Goal: Feedback & Contribution: Contribute content

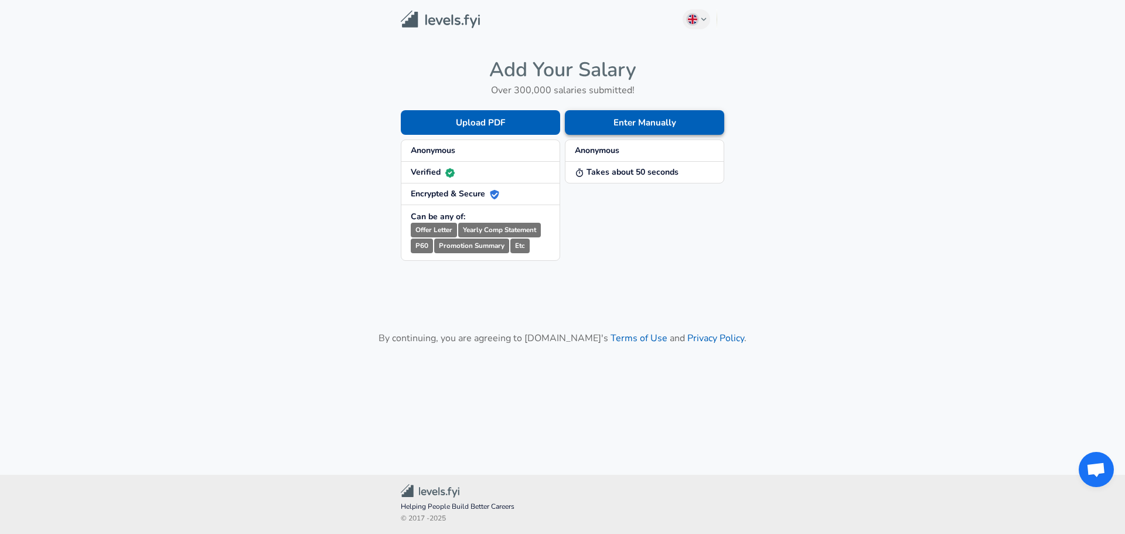
click at [618, 118] on button "Enter Manually" at bounding box center [644, 122] width 159 height 25
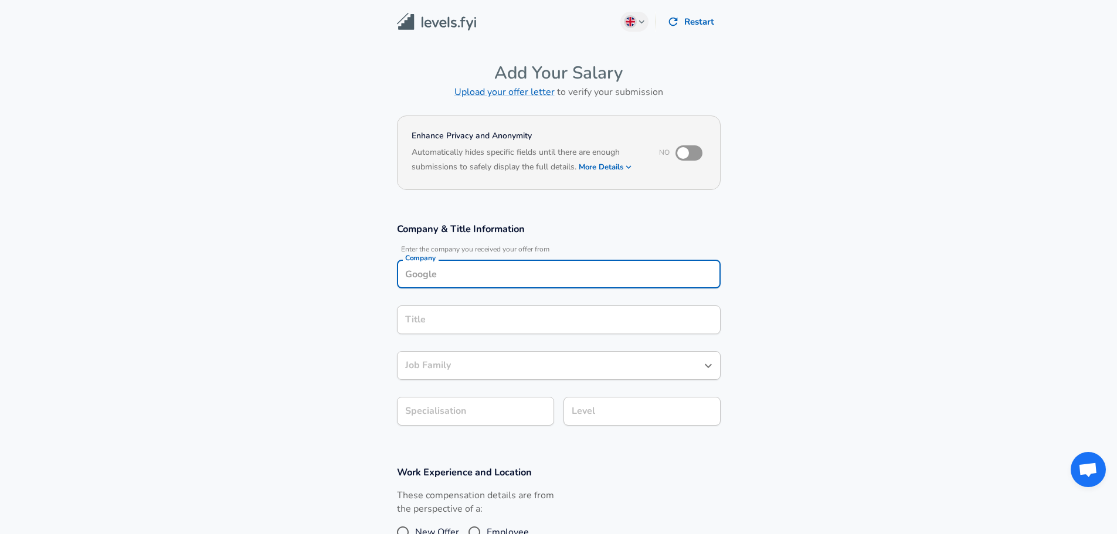
click at [483, 267] on input "Company" at bounding box center [558, 274] width 313 height 18
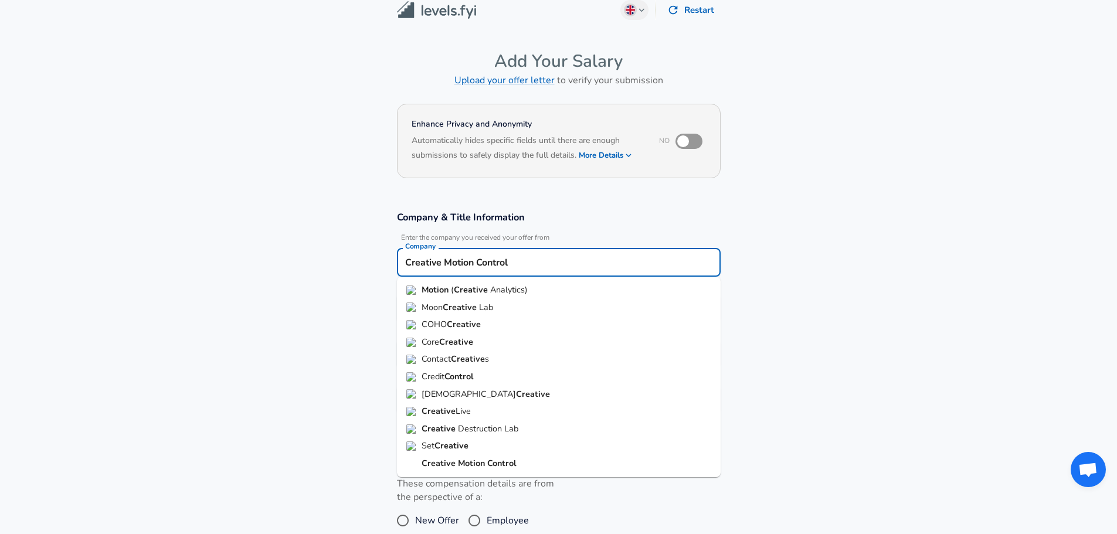
click at [441, 465] on strong "Creative" at bounding box center [439, 463] width 36 height 12
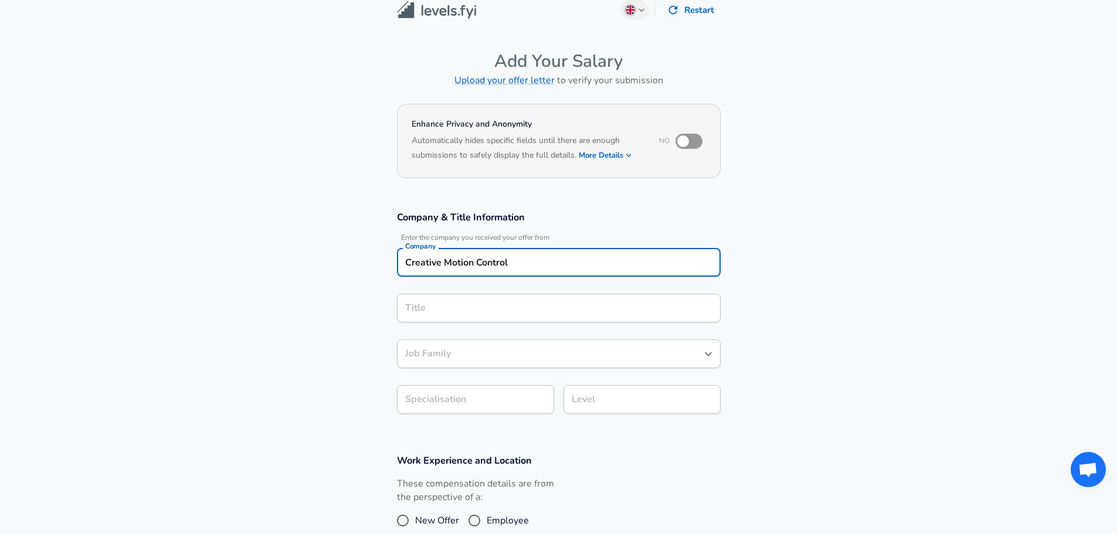
type input "Creative Motion Control"
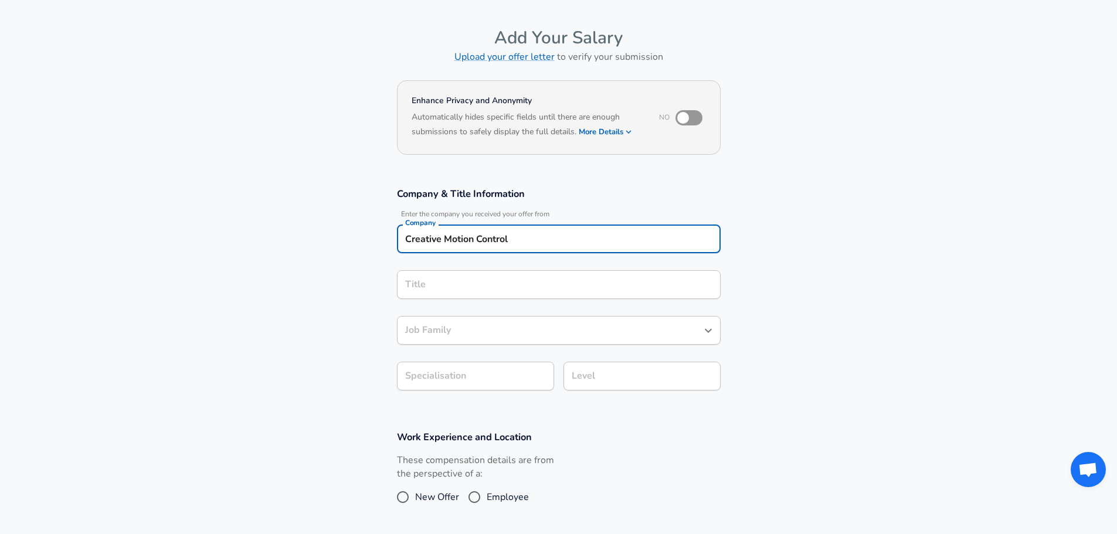
click at [415, 294] on input "Title" at bounding box center [558, 284] width 313 height 18
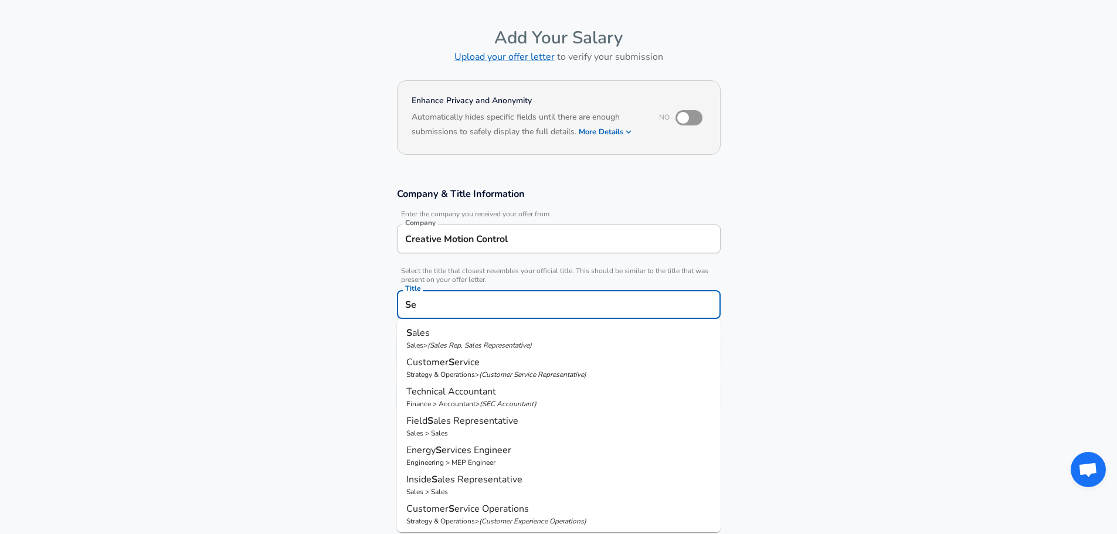
type input "S"
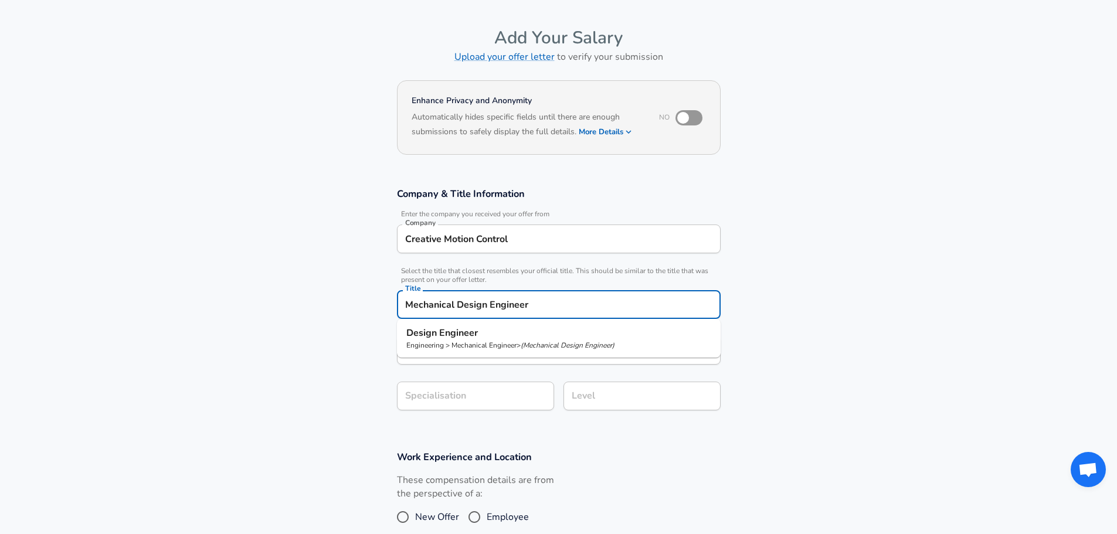
type input "Mechanical Design Engineer"
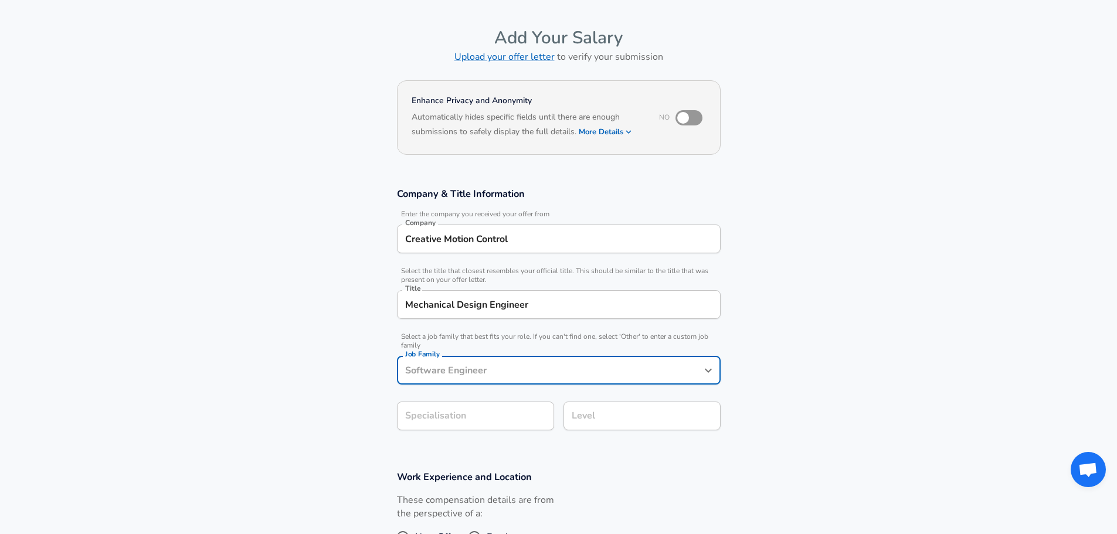
scroll to position [59, 0]
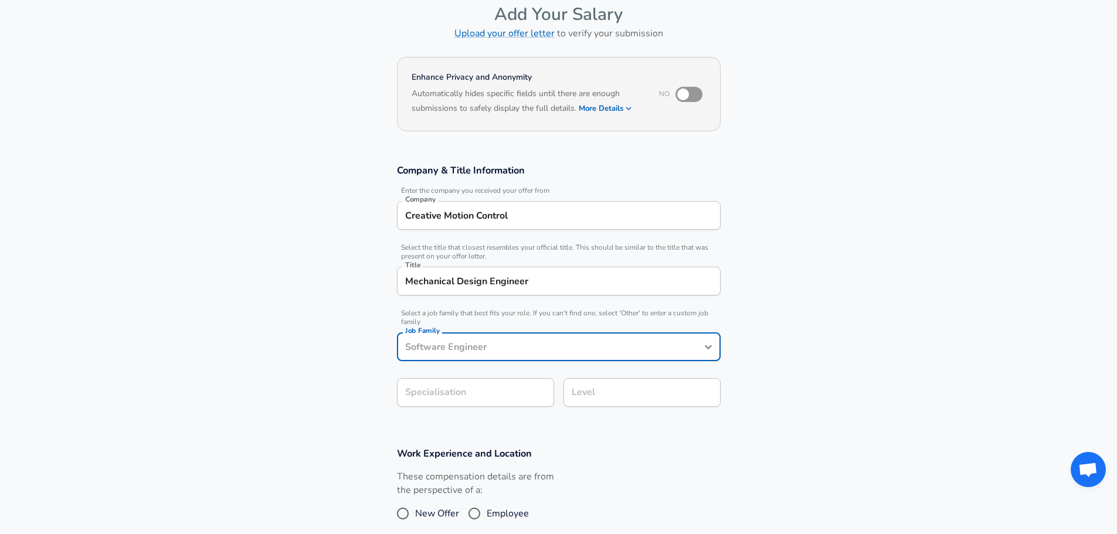
click at [421, 350] on input "Job Family" at bounding box center [549, 347] width 295 height 18
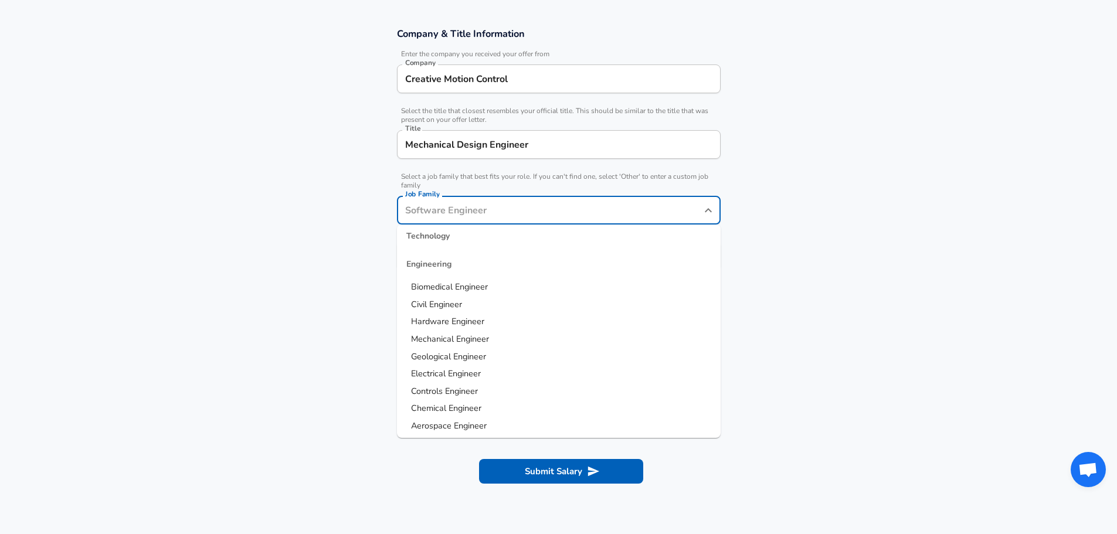
scroll to position [137, 0]
click at [452, 382] on span "Mechanical Engineer" at bounding box center [450, 383] width 78 height 12
type input "Mechanical Engineer"
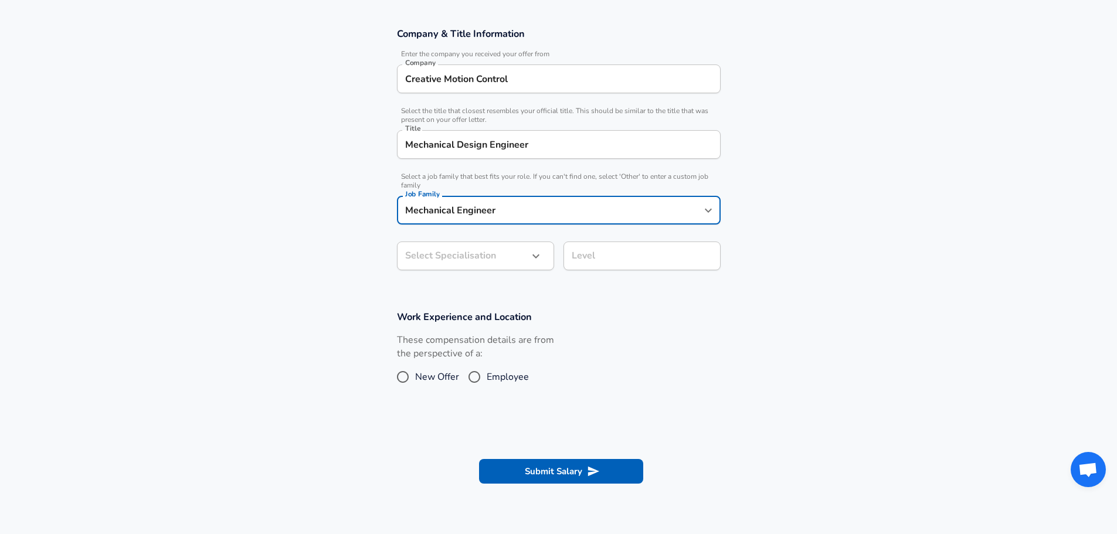
scroll to position [230, 0]
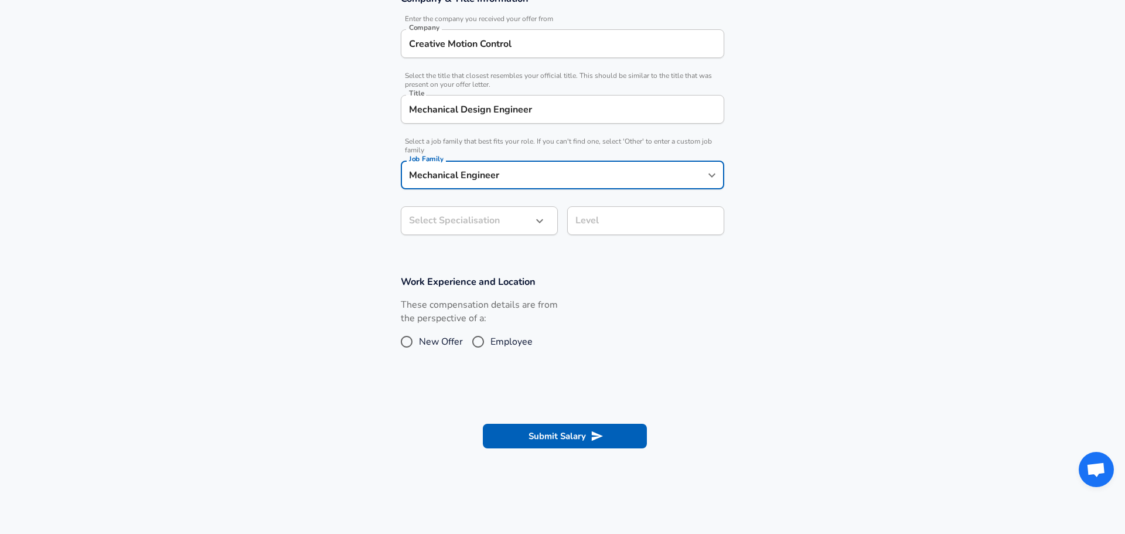
click at [424, 253] on body "English ([GEOGRAPHIC_DATA]) Change Restart Add Your Salary Upload your offer le…" at bounding box center [562, 37] width 1125 height 534
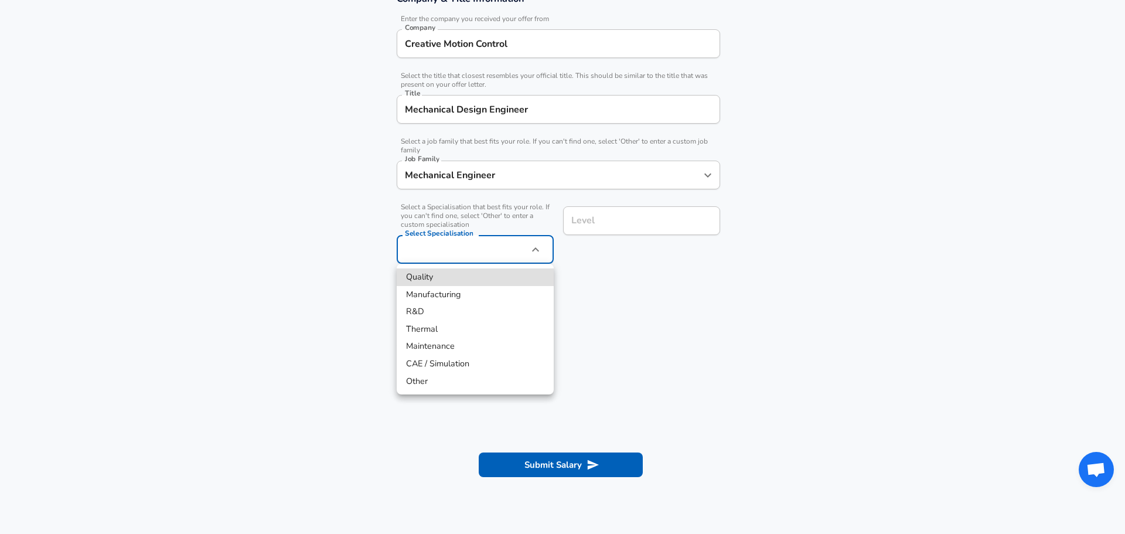
click at [297, 363] on div at bounding box center [562, 267] width 1125 height 534
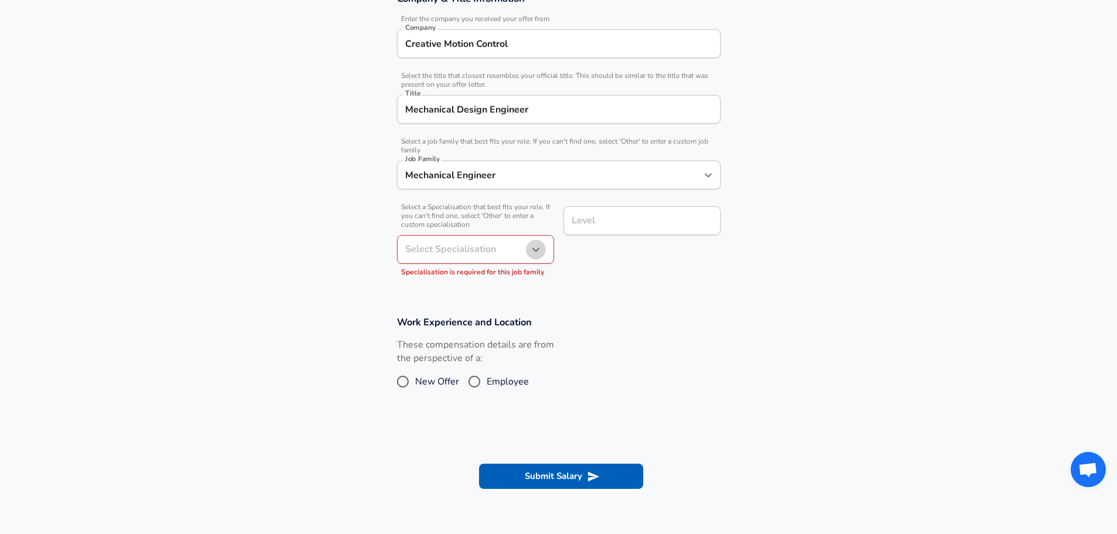
click at [535, 250] on icon "button" at bounding box center [536, 250] width 14 height 14
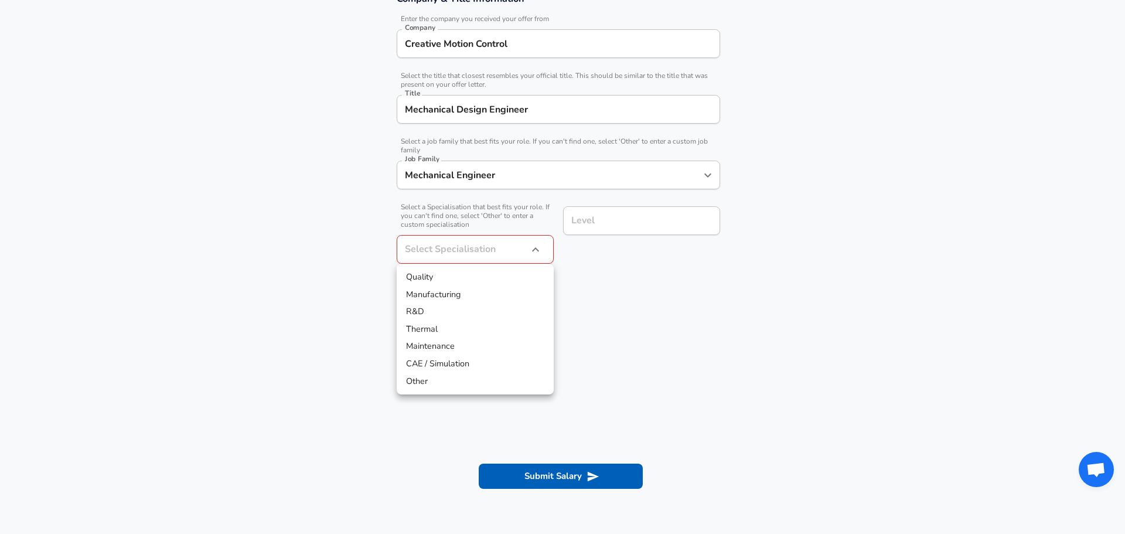
click at [421, 291] on li "Manufacturing" at bounding box center [475, 295] width 157 height 18
type input "Manufacturing"
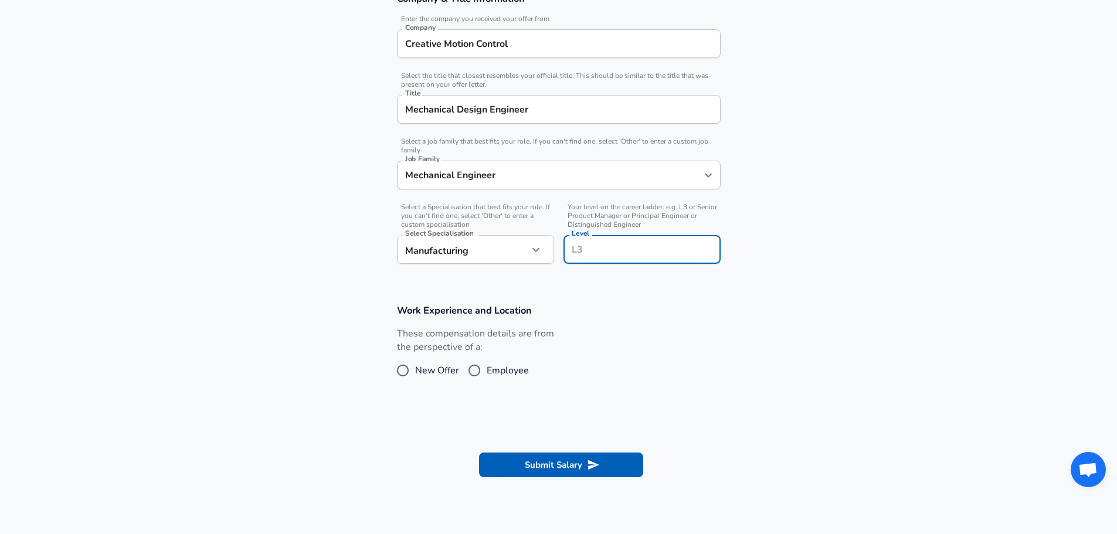
scroll to position [254, 0]
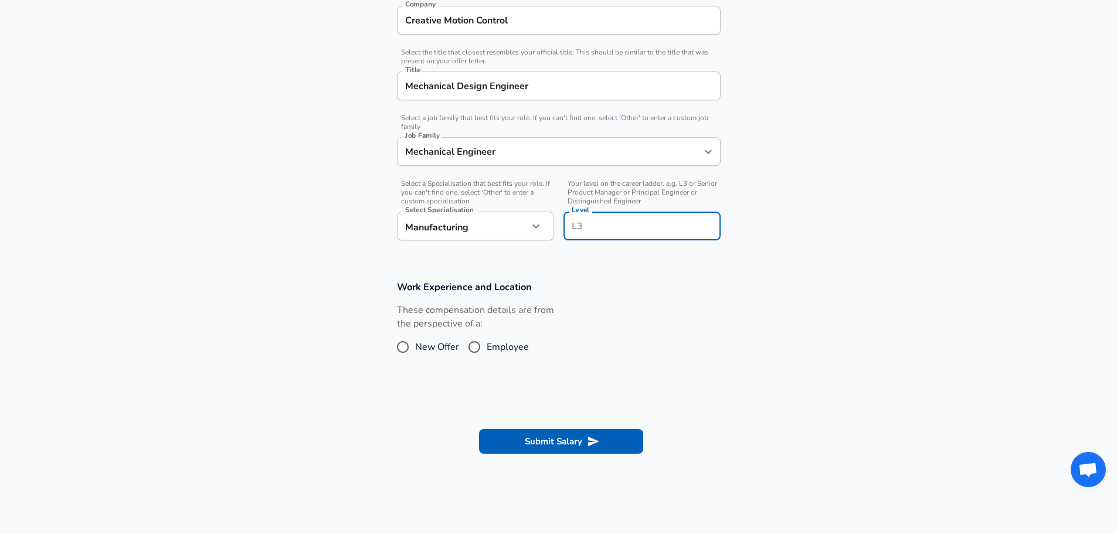
click at [619, 220] on input "Level" at bounding box center [642, 226] width 147 height 18
click at [298, 322] on section "Work Experience and Location These compensation details are from the perspectiv…" at bounding box center [558, 325] width 1117 height 117
click at [472, 348] on input "Employee" at bounding box center [474, 347] width 25 height 19
radio input "true"
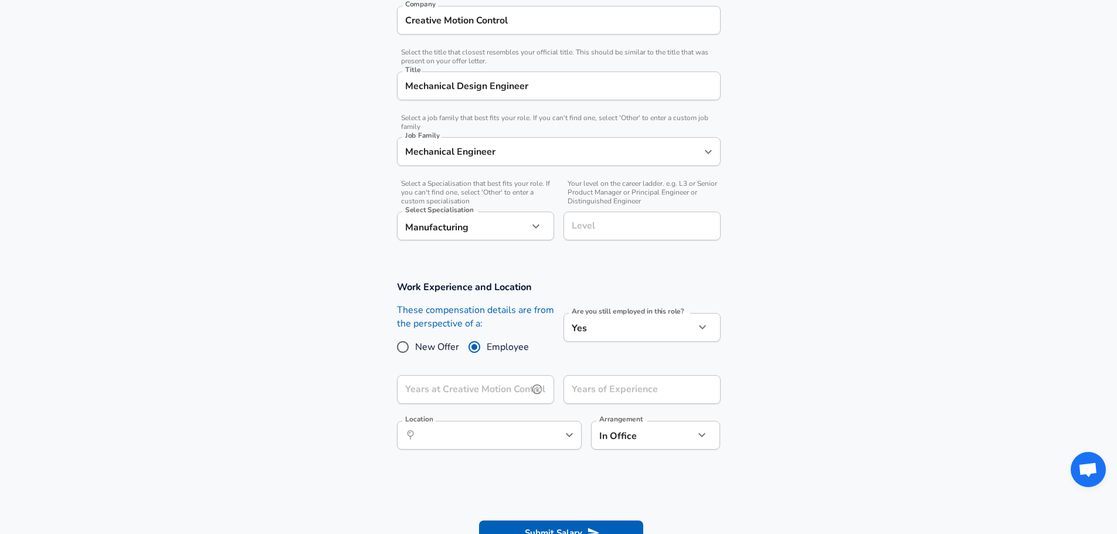
click at [471, 383] on input "Years at Creative Motion Control" at bounding box center [462, 389] width 131 height 29
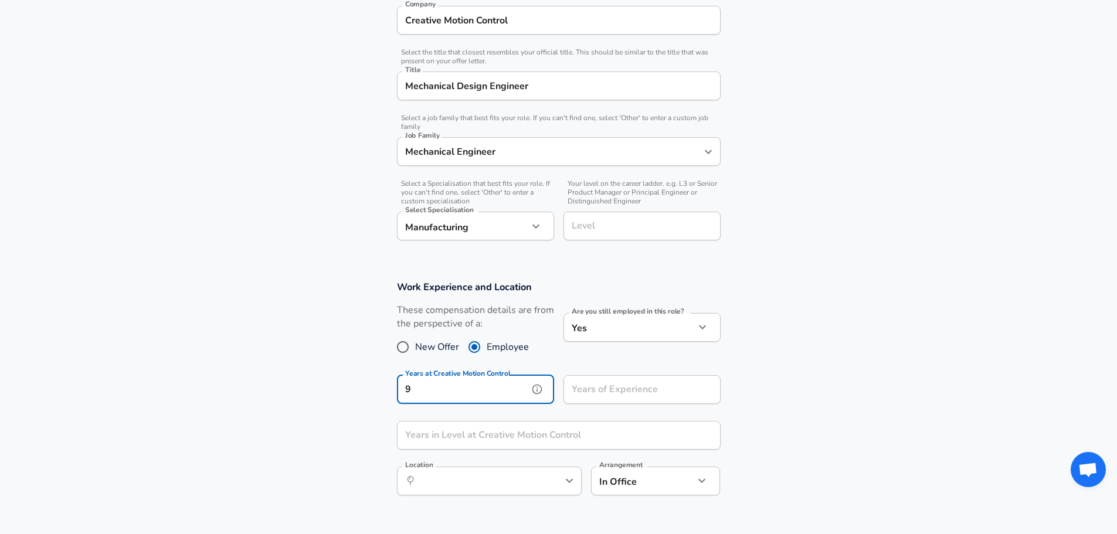
type input "9"
click at [595, 384] on div "Years of Experience Years of Experience" at bounding box center [641, 391] width 157 height 32
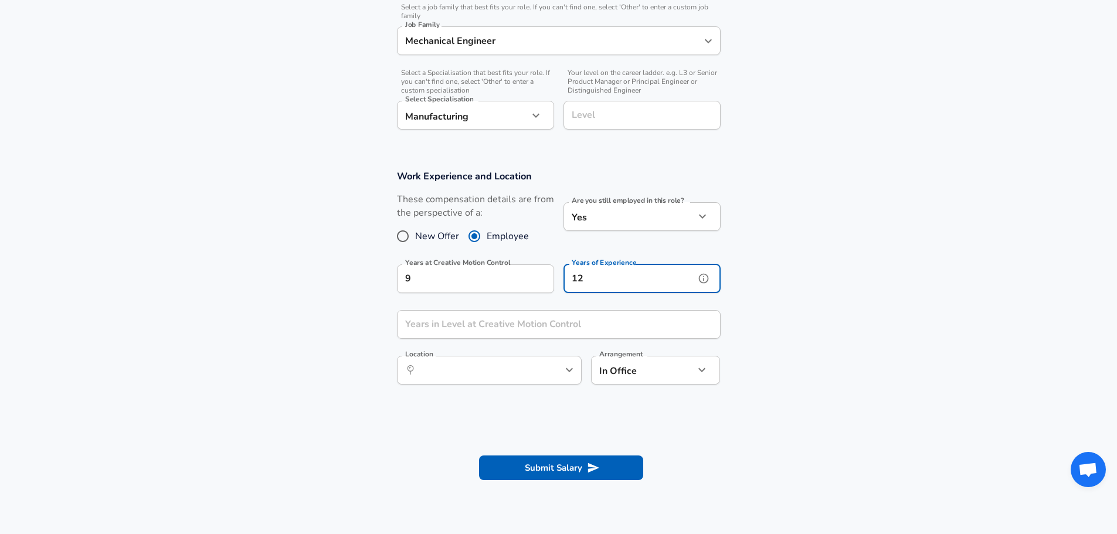
scroll to position [391, 0]
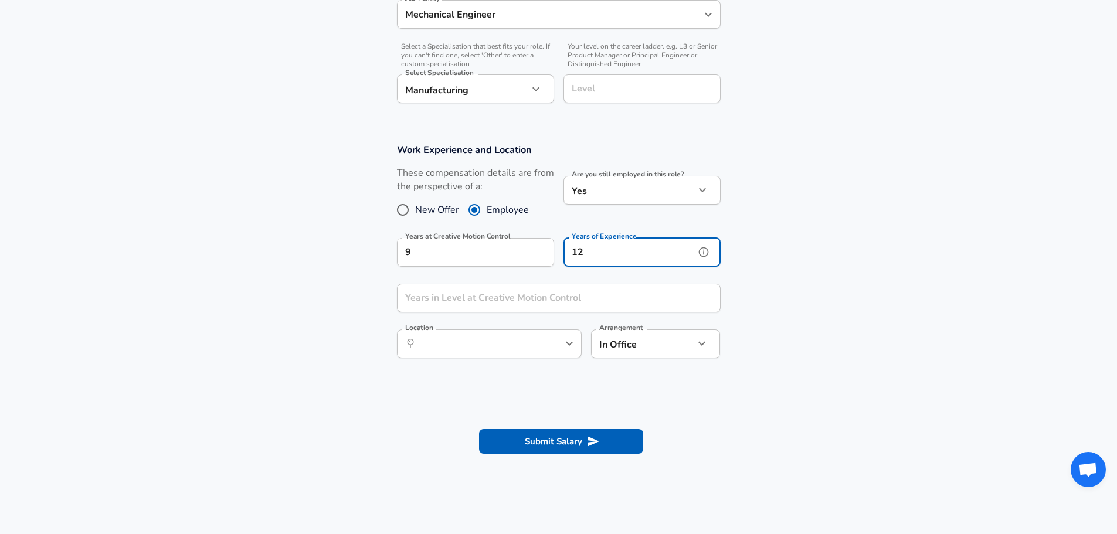
type input "12"
click at [520, 301] on input "Years in Level at Creative Motion Control" at bounding box center [546, 298] width 298 height 29
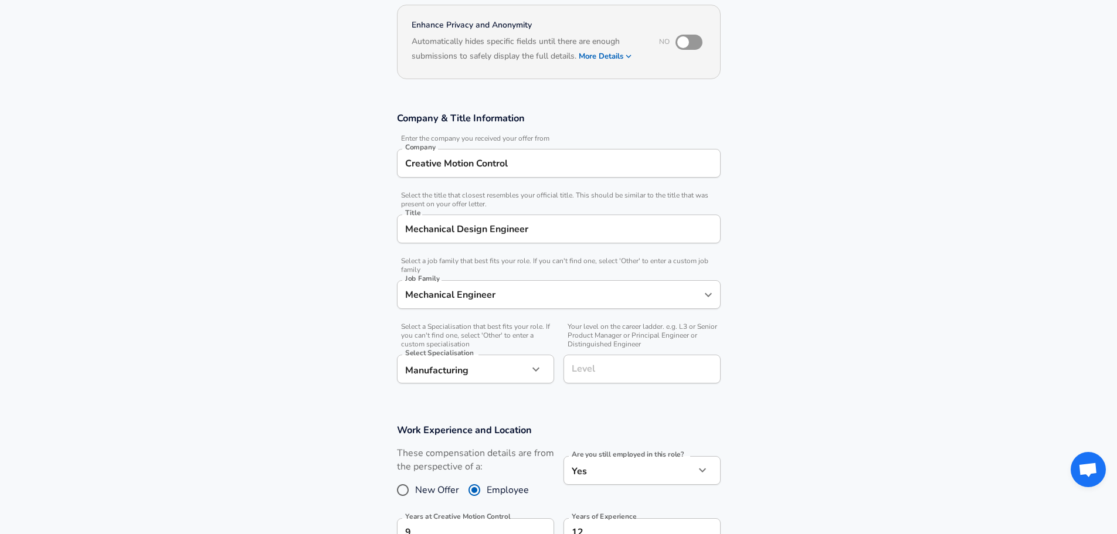
scroll to position [137, 0]
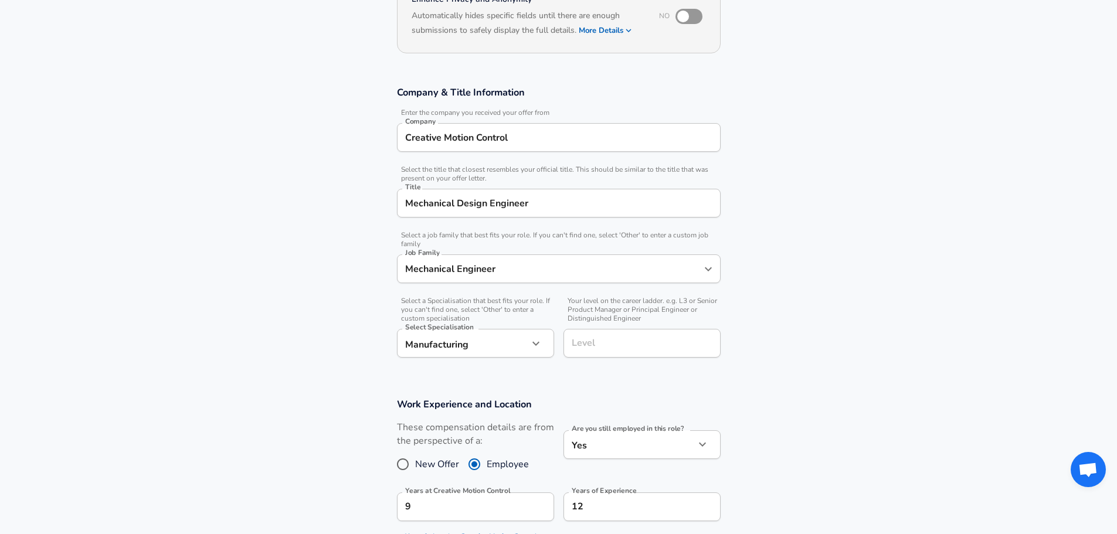
click at [673, 341] on input "Level" at bounding box center [642, 343] width 147 height 18
type input "Senior"
click at [238, 400] on section "Work Experience and Location These compensation details are from the perspectiv…" at bounding box center [558, 517] width 1117 height 266
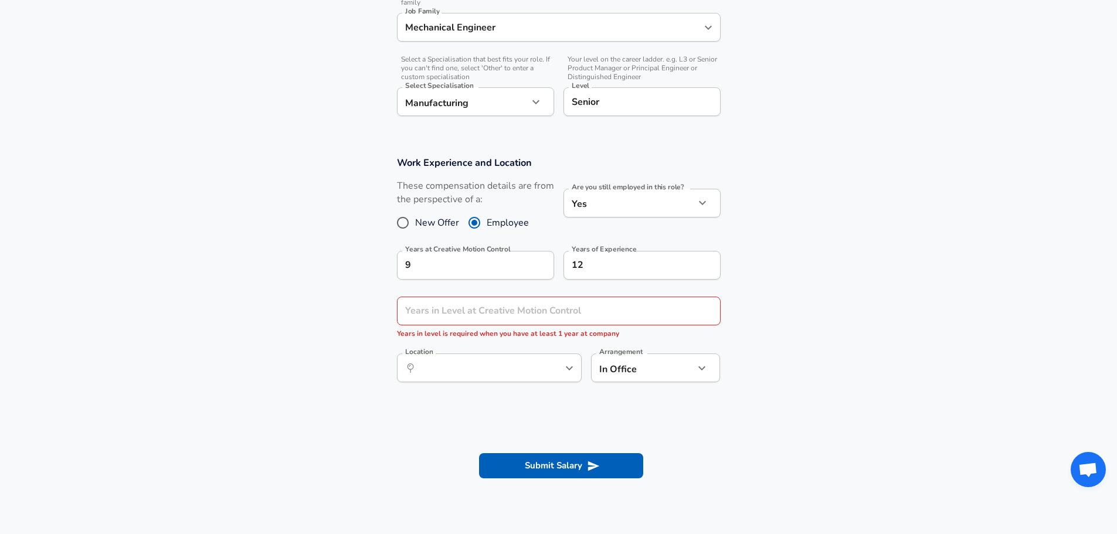
scroll to position [410, 0]
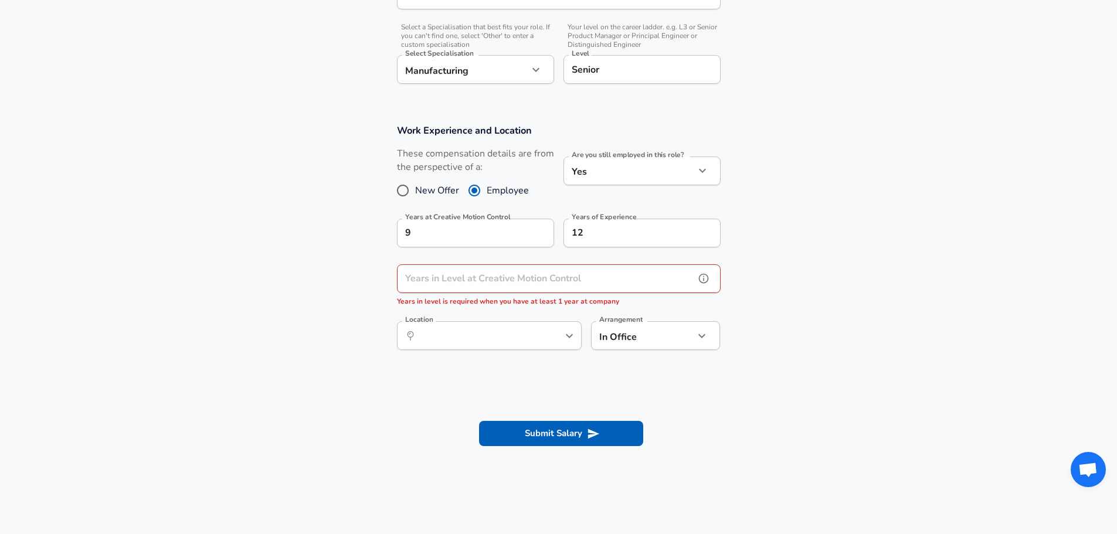
click at [451, 274] on input "Years in Level at Creative Motion Control" at bounding box center [546, 278] width 298 height 29
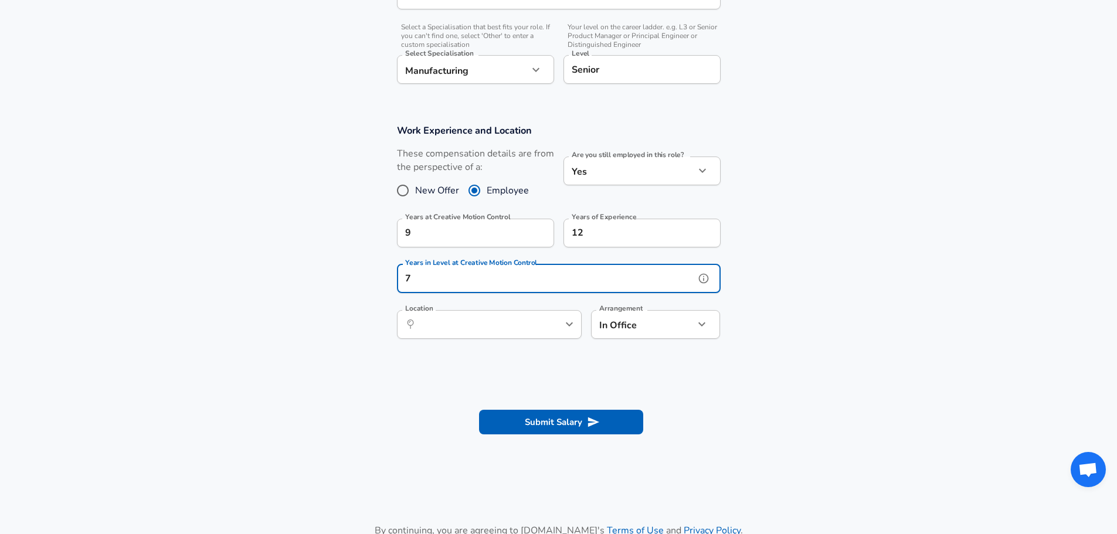
click at [573, 322] on icon "Open" at bounding box center [569, 324] width 14 height 14
type input "7"
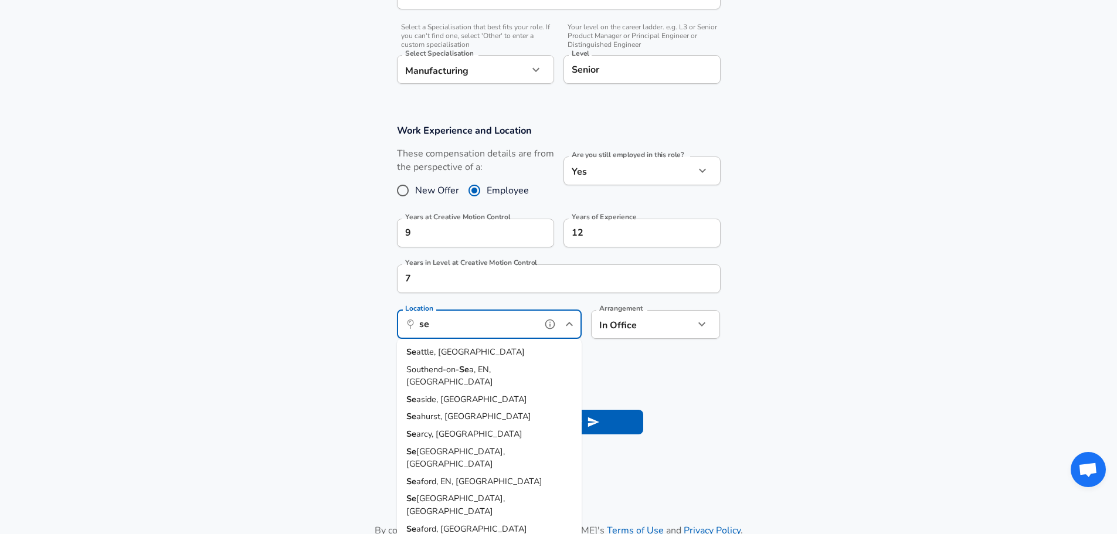
type input "s"
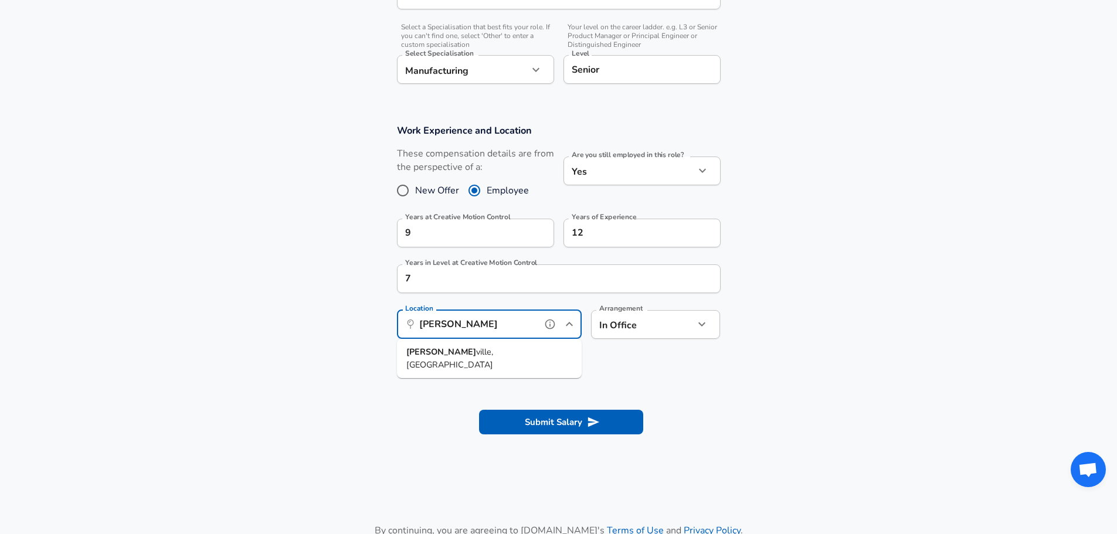
click at [433, 352] on strong "[PERSON_NAME]" at bounding box center [441, 352] width 70 height 12
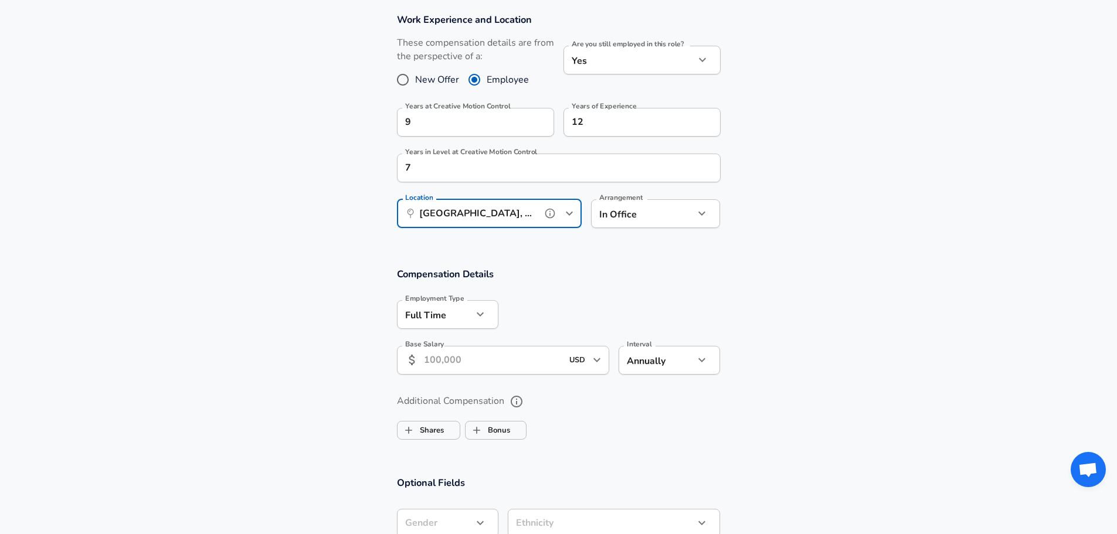
scroll to position [547, 0]
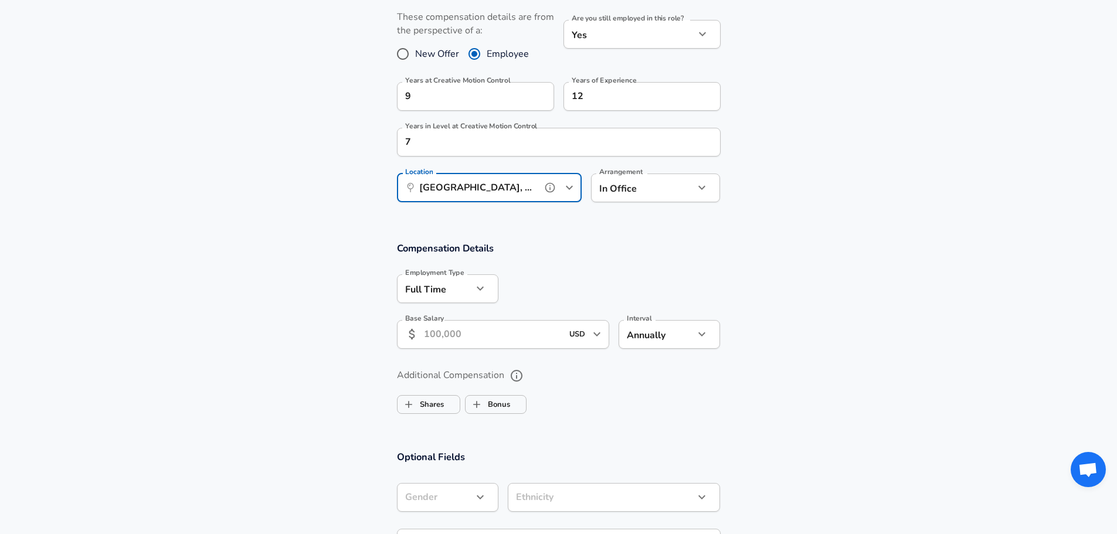
type input "[GEOGRAPHIC_DATA], [GEOGRAPHIC_DATA]"
click at [441, 335] on input "Base Salary" at bounding box center [493, 334] width 139 height 29
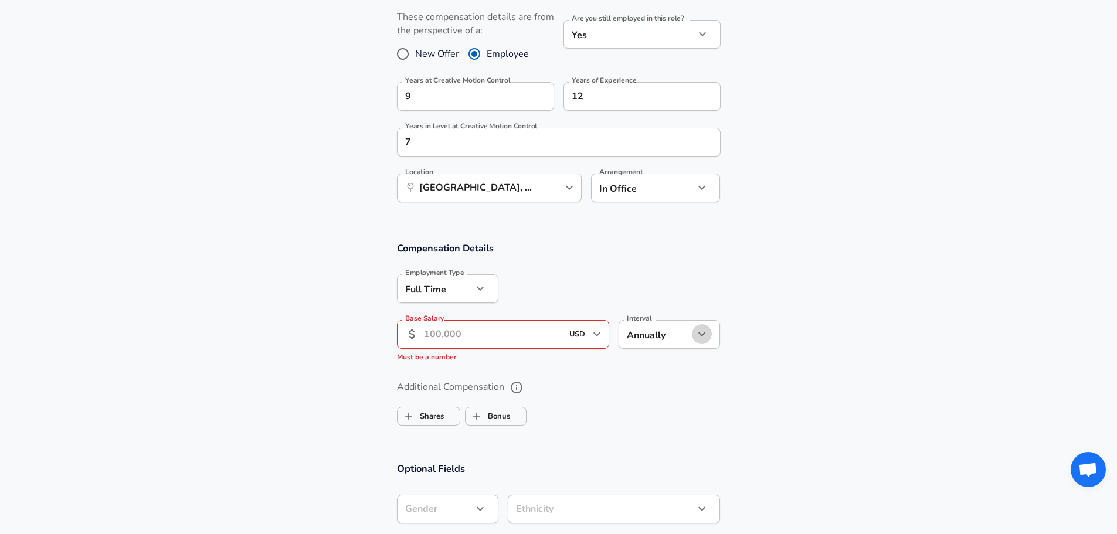
click at [704, 337] on icon "button" at bounding box center [702, 334] width 14 height 14
click at [642, 397] on li "Hourly" at bounding box center [668, 397] width 101 height 18
type input "hourly"
click at [468, 337] on input "Base Salary" at bounding box center [493, 334] width 139 height 29
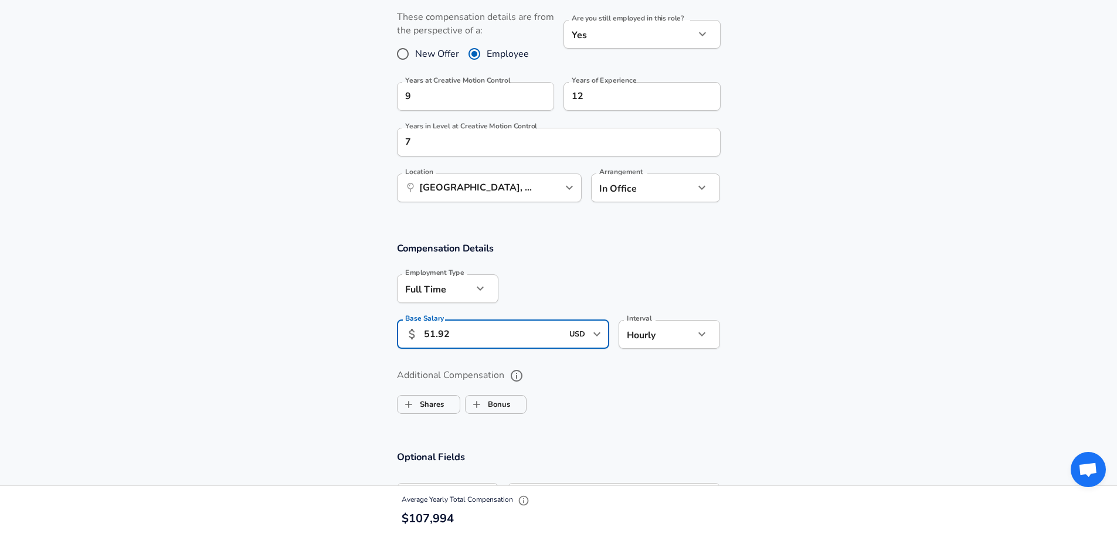
type input "51.92"
click at [292, 312] on section "Compensation Details Employment Type [DEMOGRAPHIC_DATA] full_time Employment Ty…" at bounding box center [558, 298] width 1117 height 115
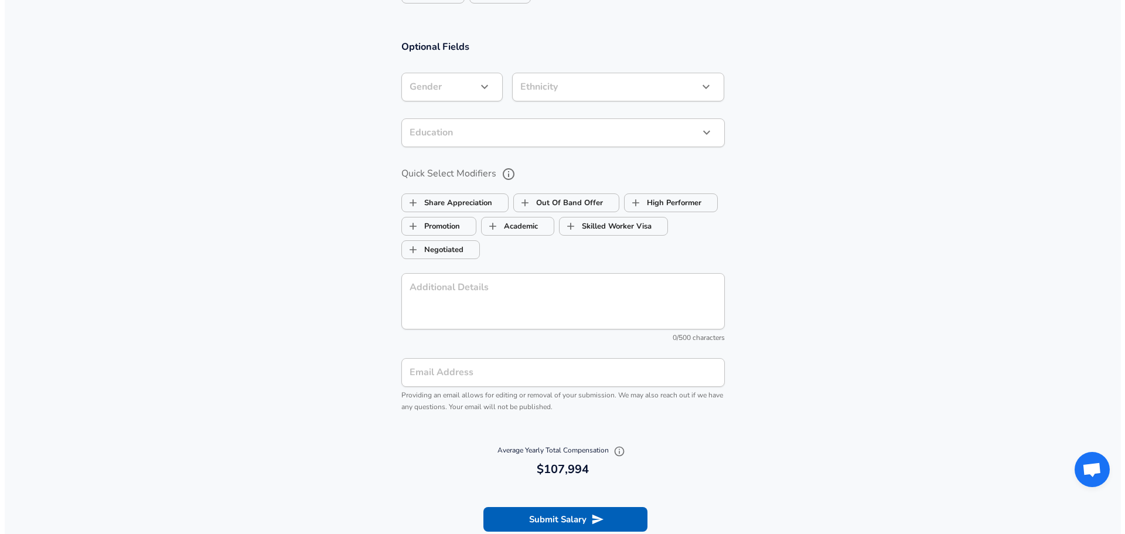
scroll to position [1094, 0]
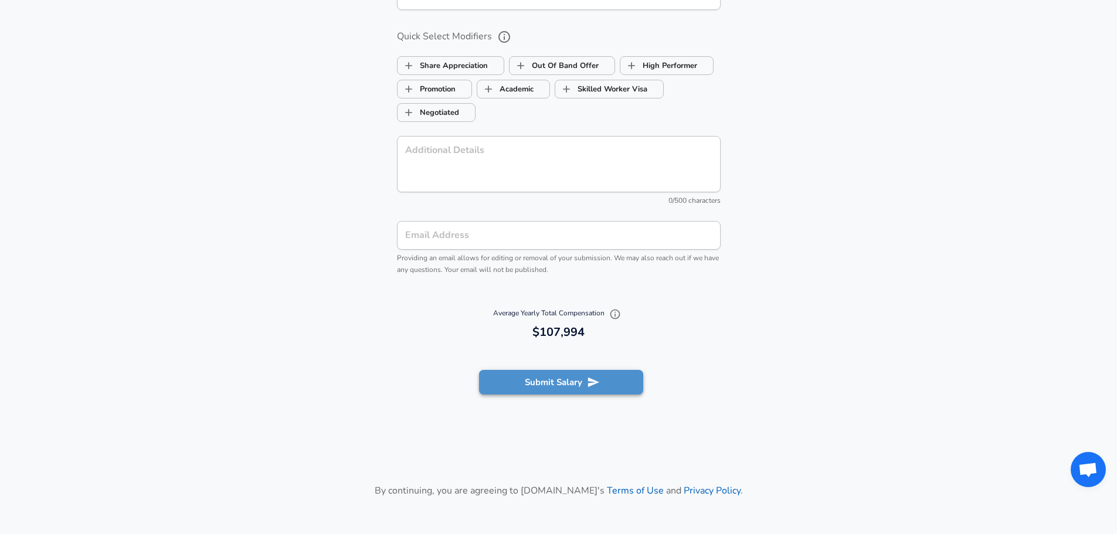
click at [533, 382] on button "Submit Salary" at bounding box center [561, 382] width 164 height 25
